Goal: Information Seeking & Learning: Check status

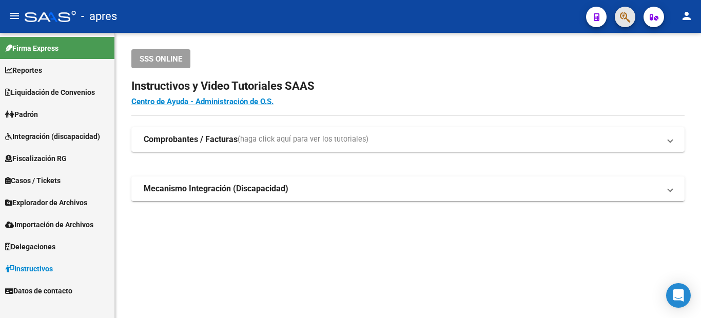
click at [618, 18] on button "button" at bounding box center [625, 17] width 21 height 21
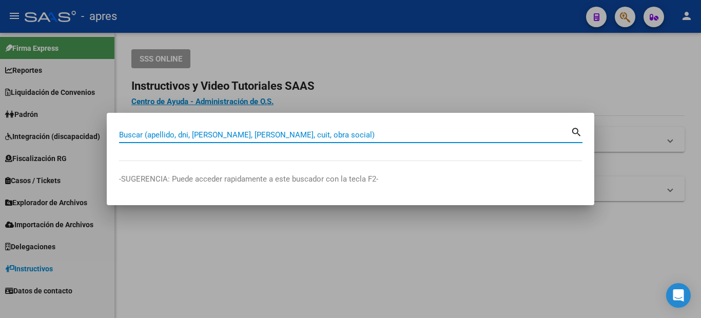
paste input "36149987"
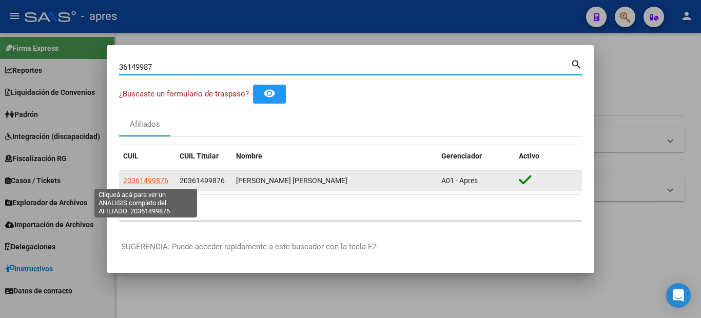
click at [149, 179] on span "20361499876" at bounding box center [145, 181] width 45 height 8
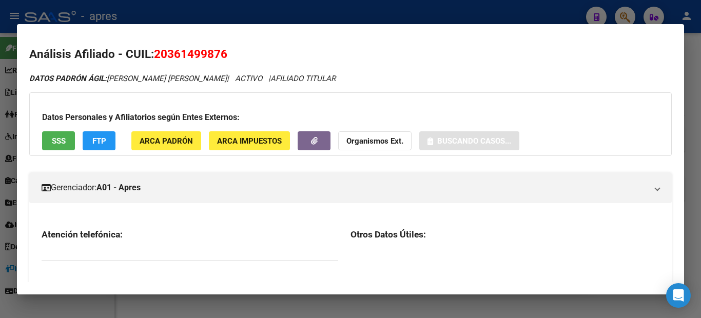
click at [159, 51] on h2 "Análisis Afiliado - CUIL: 20361499876" at bounding box center [350, 54] width 643 height 17
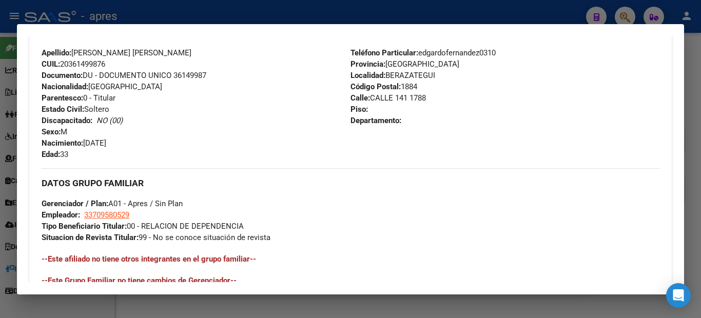
scroll to position [411, 0]
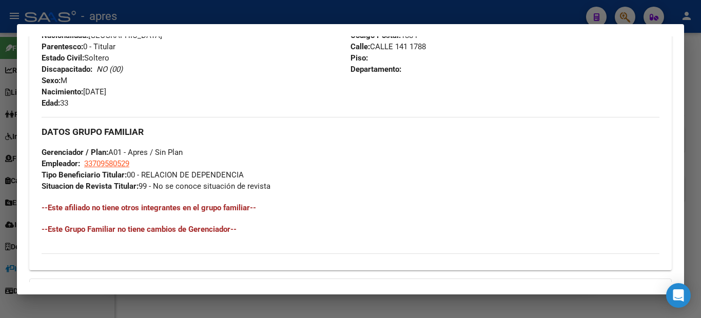
click at [0, 120] on div at bounding box center [350, 159] width 701 height 318
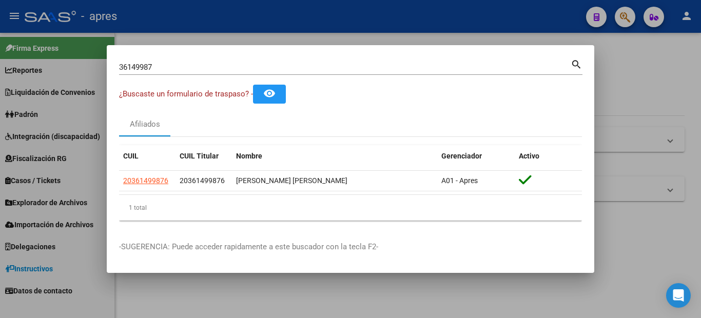
drag, startPoint x: 196, startPoint y: 65, endPoint x: 46, endPoint y: 69, distance: 150.4
click at [46, 69] on div "36149987 Buscar (apellido, dni, cuil, nro traspaso, cuit, obra social) search ¿…" at bounding box center [350, 159] width 701 height 318
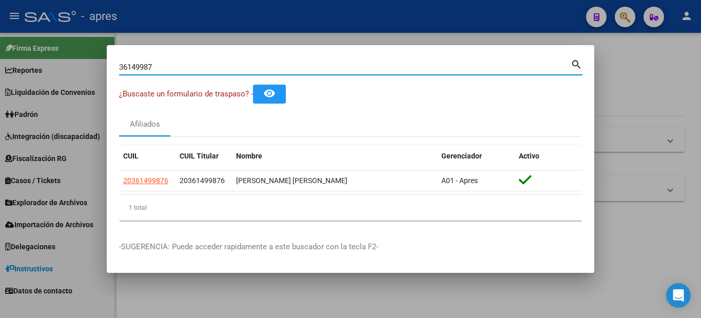
paste input "20361499876"
type input "20361499876"
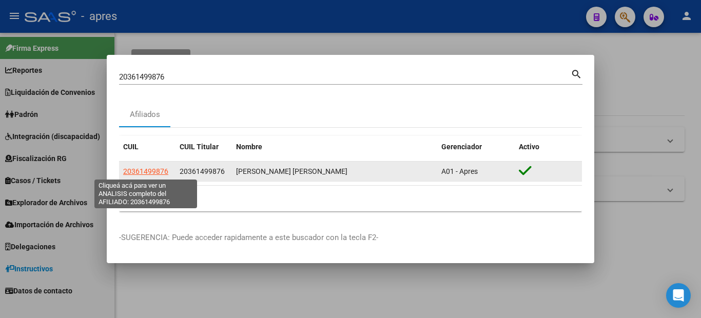
click at [150, 170] on span "20361499876" at bounding box center [145, 171] width 45 height 8
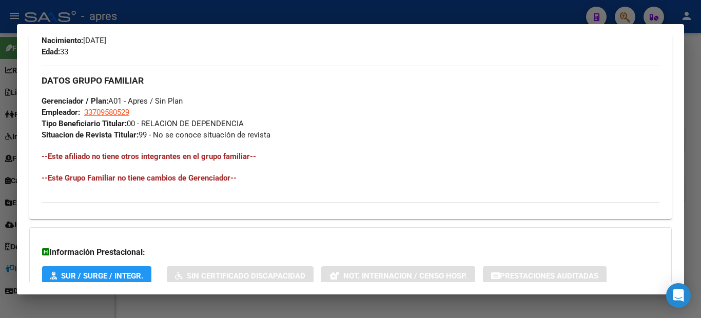
scroll to position [534, 0]
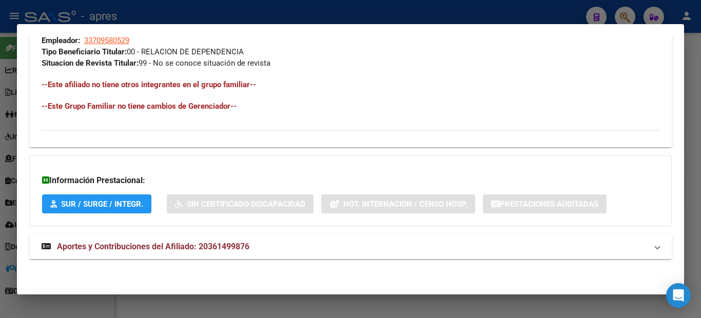
click at [119, 247] on span "Aportes y Contribuciones del Afiliado: 20361499876" at bounding box center [153, 247] width 192 height 10
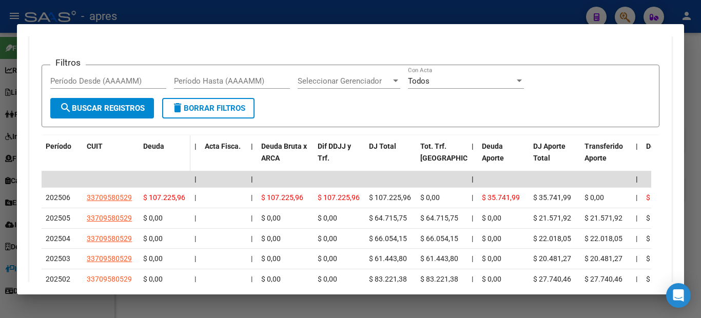
scroll to position [893, 0]
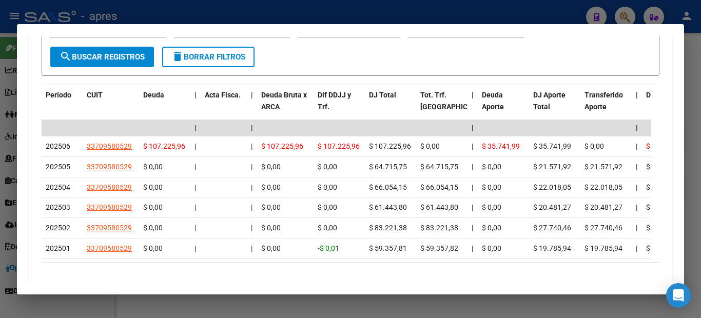
click at [4, 217] on div at bounding box center [350, 159] width 701 height 318
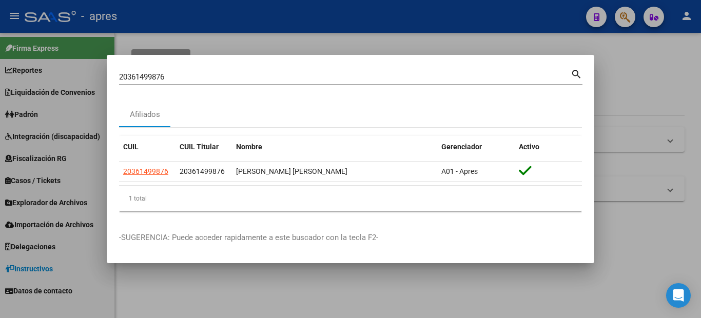
click at [26, 219] on div at bounding box center [350, 159] width 701 height 318
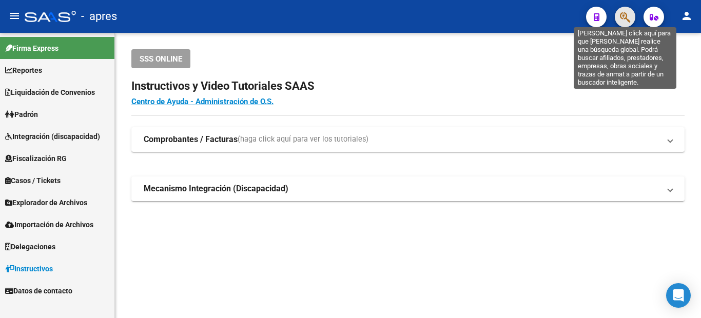
click at [621, 19] on icon "button" at bounding box center [625, 17] width 10 height 12
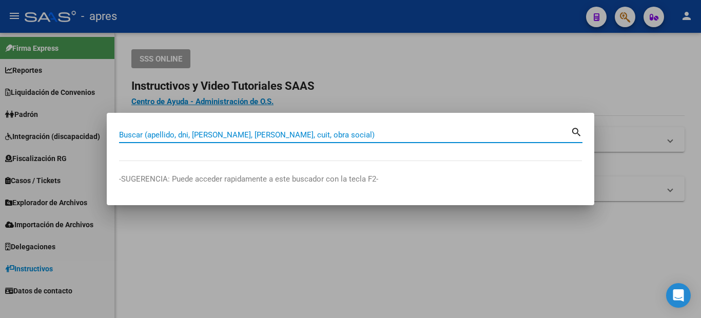
type input "v"
paste input "23405696169"
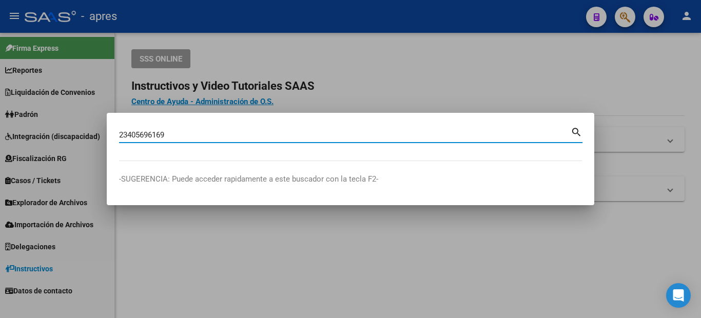
type input "23405696169"
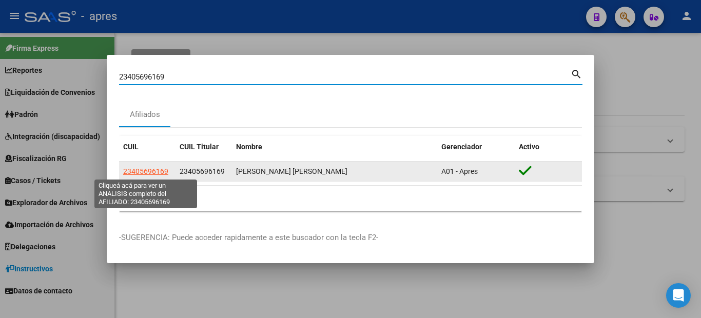
click at [161, 171] on span "23405696169" at bounding box center [145, 171] width 45 height 8
type textarea "23405696169"
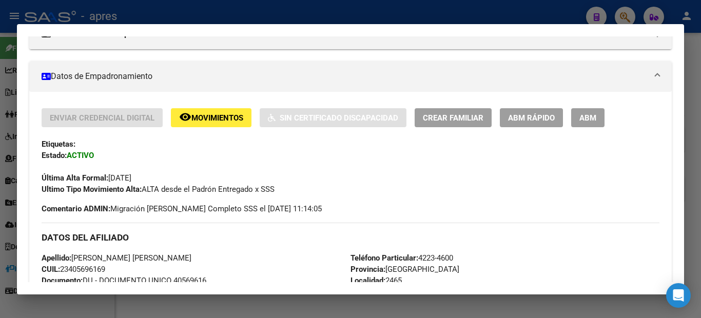
scroll to position [257, 0]
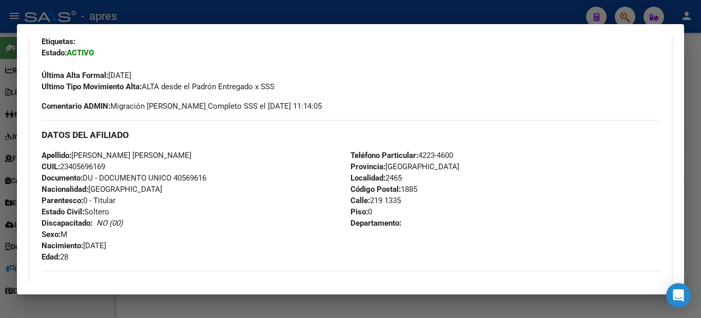
click at [0, 170] on div at bounding box center [350, 159] width 701 height 318
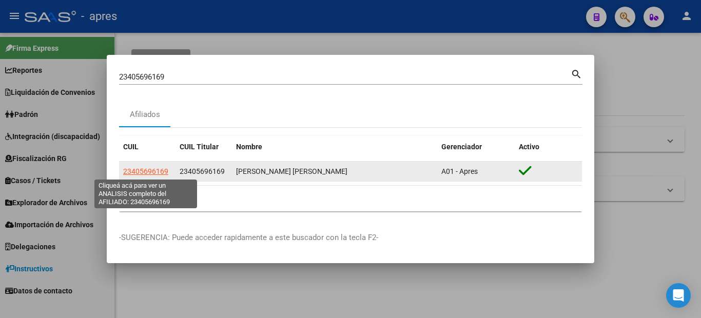
click at [138, 171] on span "23405696169" at bounding box center [145, 171] width 45 height 8
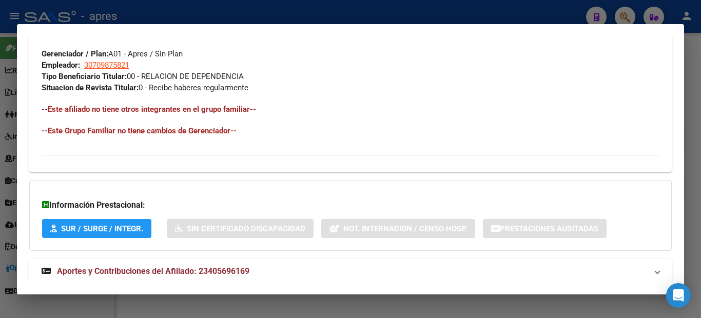
scroll to position [534, 0]
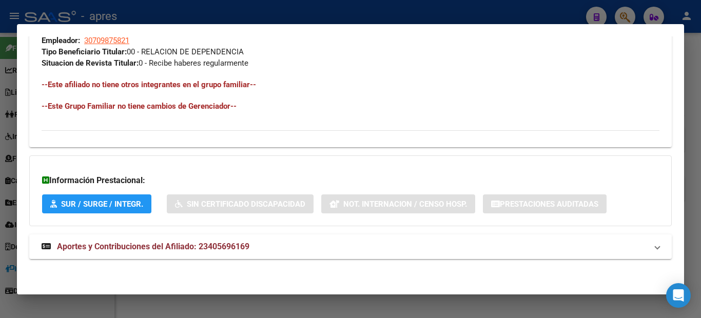
click at [220, 242] on span "Aportes y Contribuciones del Afiliado: 23405696169" at bounding box center [153, 247] width 192 height 10
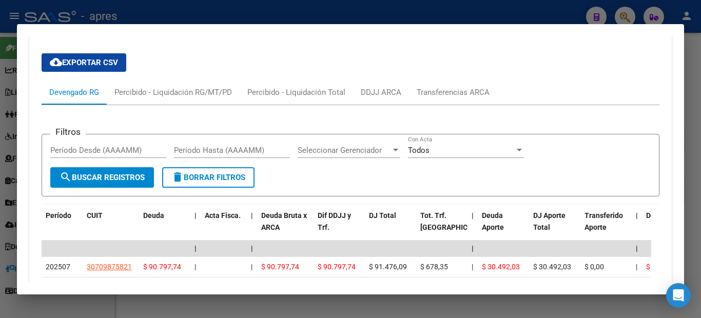
scroll to position [875, 0]
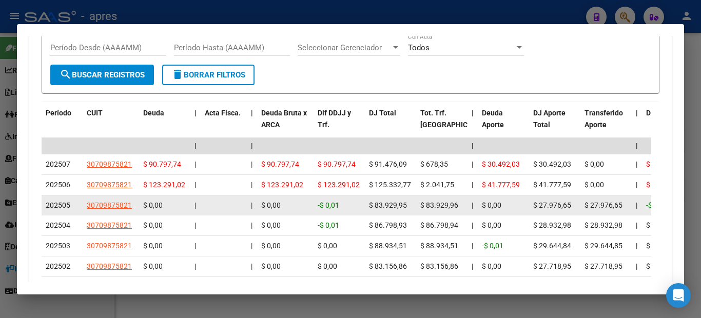
drag, startPoint x: 446, startPoint y: 210, endPoint x: 326, endPoint y: 206, distance: 120.2
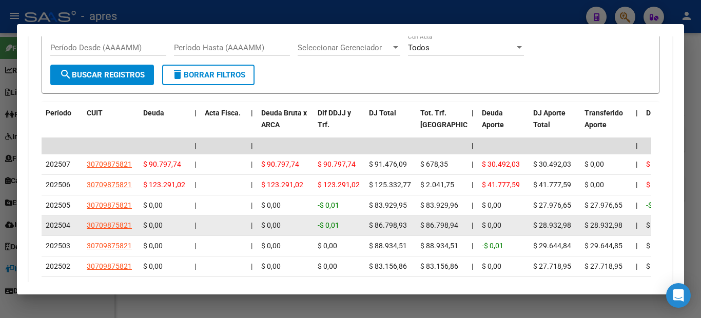
scroll to position [926, 0]
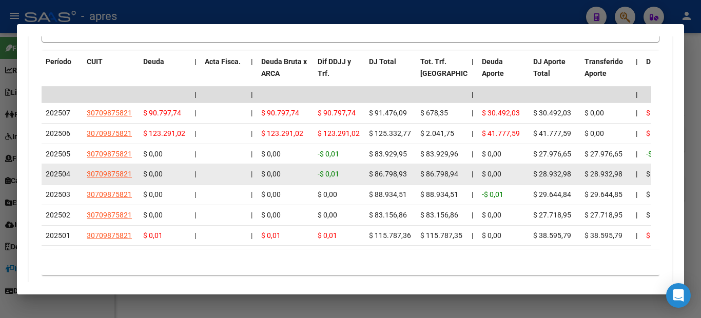
click at [382, 167] on datatable-body-cell "$ 86.798,93" at bounding box center [390, 174] width 51 height 20
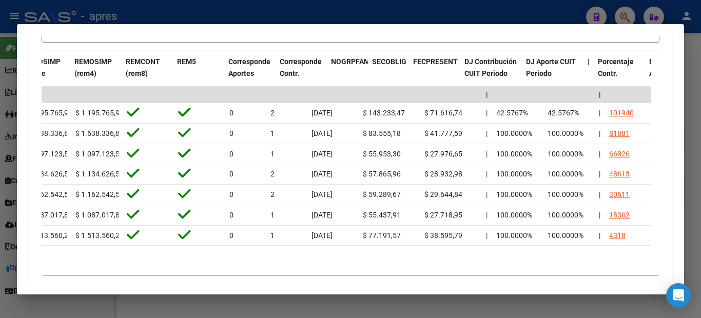
scroll to position [0, 0]
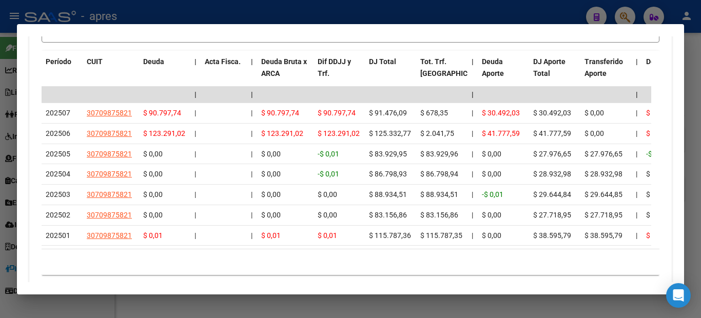
click at [0, 229] on div at bounding box center [350, 159] width 701 height 318
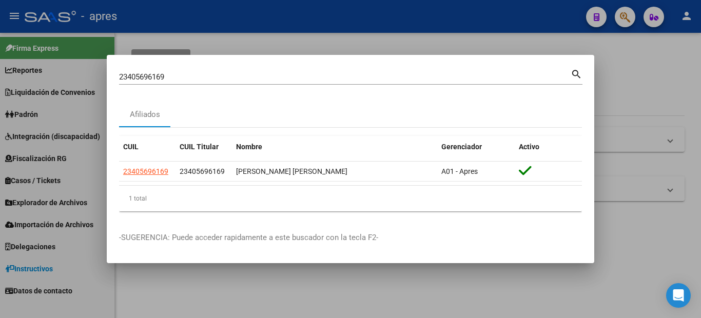
click at [61, 226] on div at bounding box center [350, 159] width 701 height 318
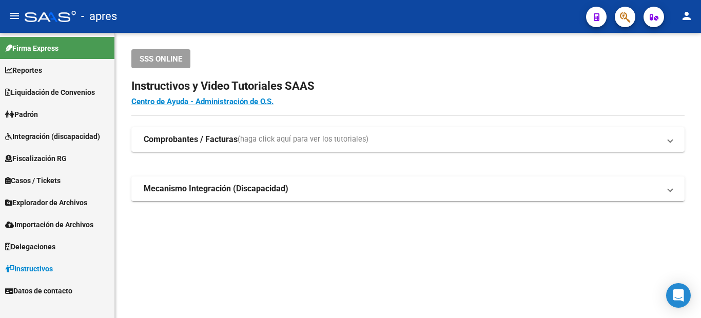
click at [52, 201] on span "Explorador de Archivos" at bounding box center [46, 202] width 82 height 11
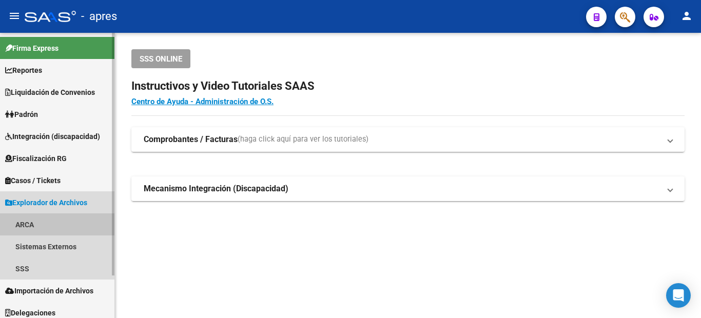
click at [48, 231] on link "ARCA" at bounding box center [57, 224] width 114 height 22
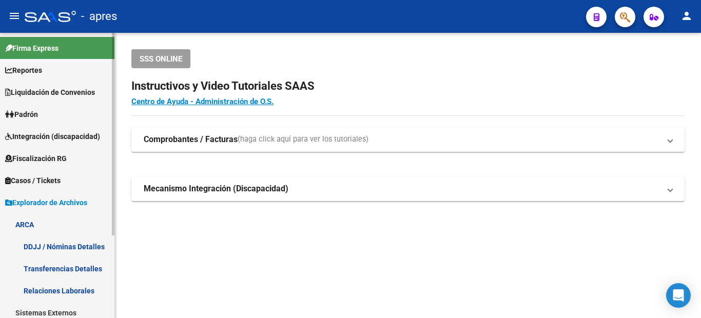
click at [66, 270] on link "Transferencias Detalles" at bounding box center [57, 269] width 114 height 22
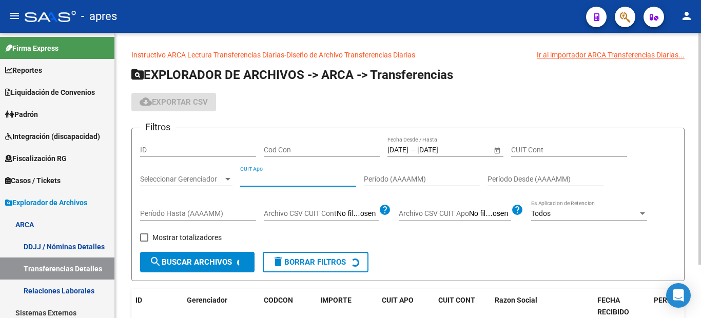
click at [275, 179] on input "CUIT Apo" at bounding box center [298, 179] width 116 height 9
paste input "23-40569616-9"
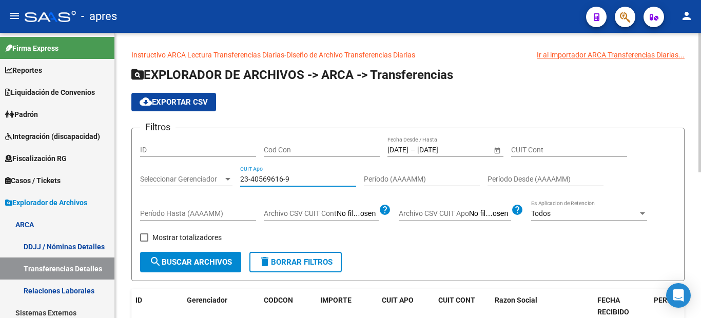
type input "23-40569616-9"
click at [497, 149] on span "Open calendar" at bounding box center [497, 150] width 25 height 25
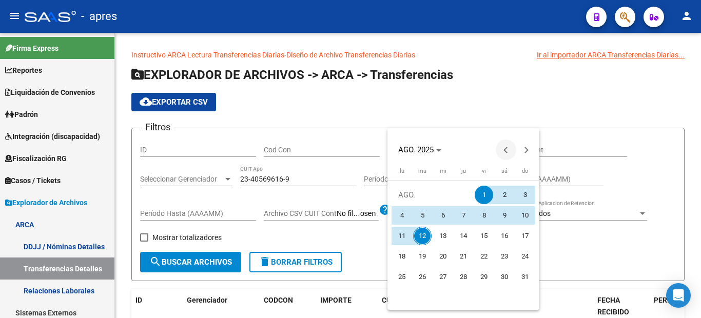
click at [505, 152] on span "Previous month" at bounding box center [506, 150] width 21 height 21
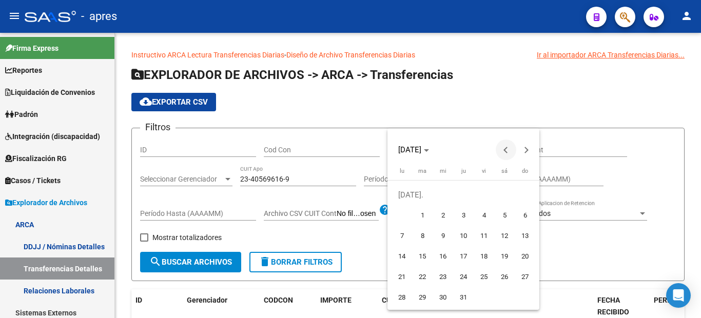
click at [505, 152] on button "Previous month" at bounding box center [506, 150] width 21 height 21
click at [523, 200] on span "1" at bounding box center [525, 195] width 18 height 18
type input "[DATE]"
click at [526, 147] on button "Next month" at bounding box center [526, 150] width 21 height 21
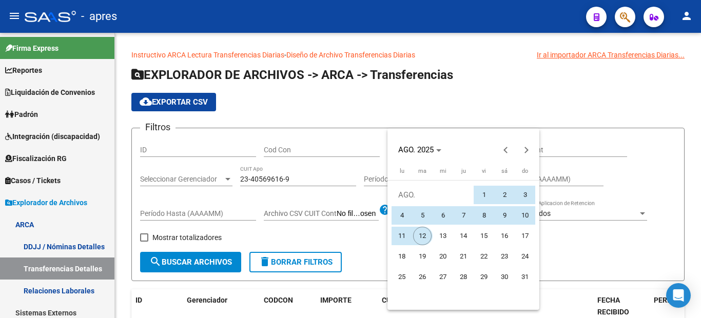
click at [424, 233] on span "12" at bounding box center [422, 236] width 18 height 18
type input "[DATE]"
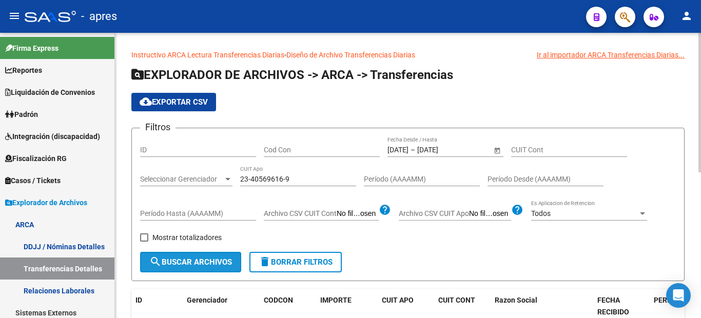
click at [202, 264] on span "search Buscar Archivos" at bounding box center [190, 262] width 83 height 9
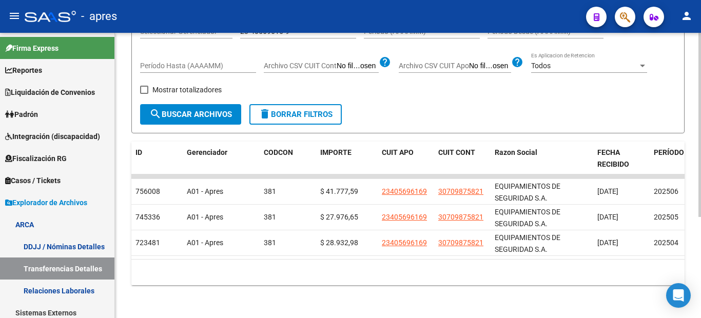
scroll to position [0, 1]
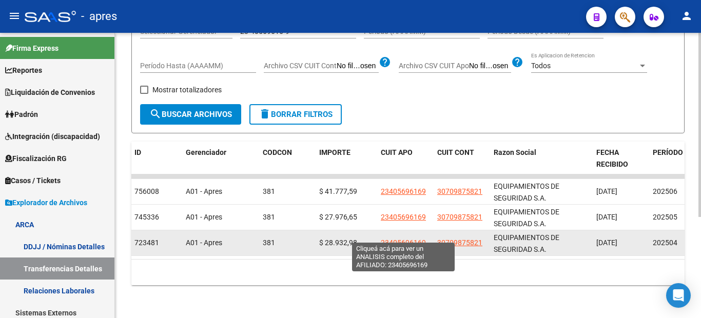
click at [398, 239] on span "23405696169" at bounding box center [403, 243] width 45 height 8
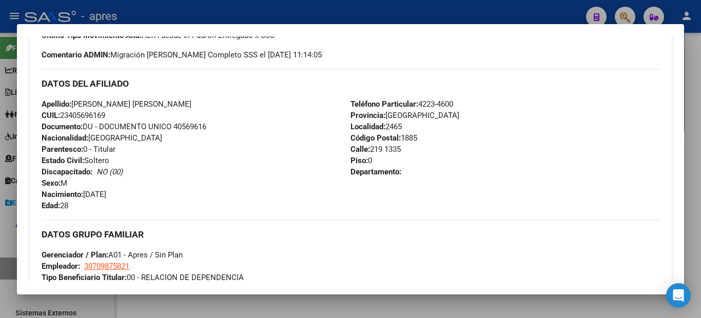
scroll to position [534, 0]
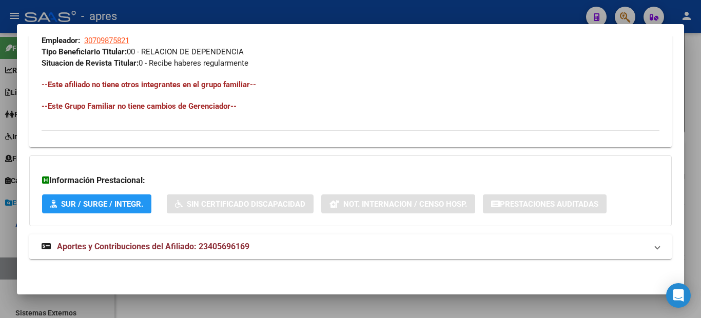
click at [219, 255] on mat-expansion-panel-header "Aportes y Contribuciones del Afiliado: 23405696169" at bounding box center [350, 247] width 643 height 25
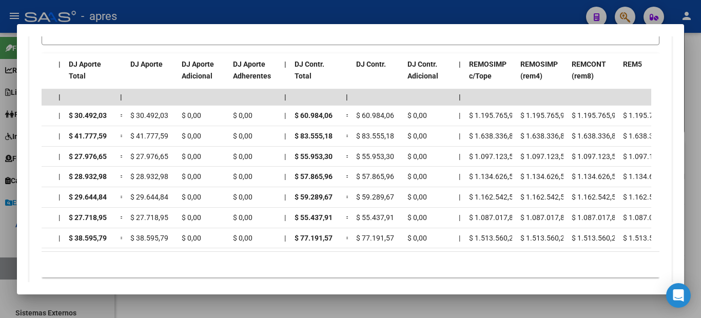
scroll to position [0, 1378]
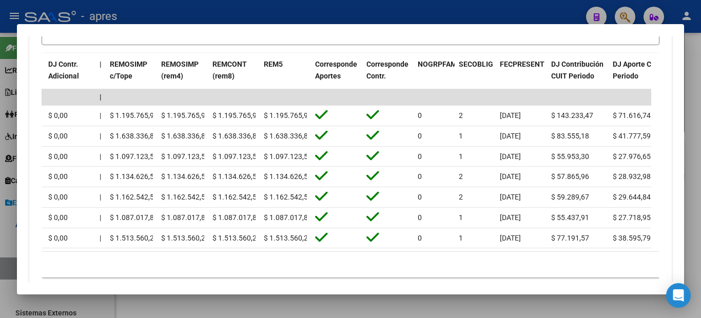
click at [0, 158] on div at bounding box center [350, 159] width 701 height 318
